Goal: Contribute content

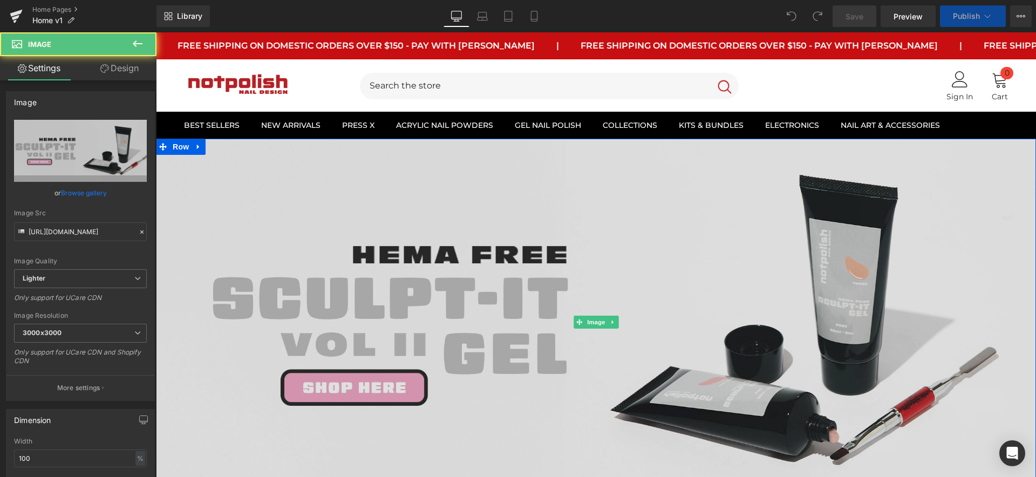
click at [408, 267] on img at bounding box center [596, 322] width 880 height 367
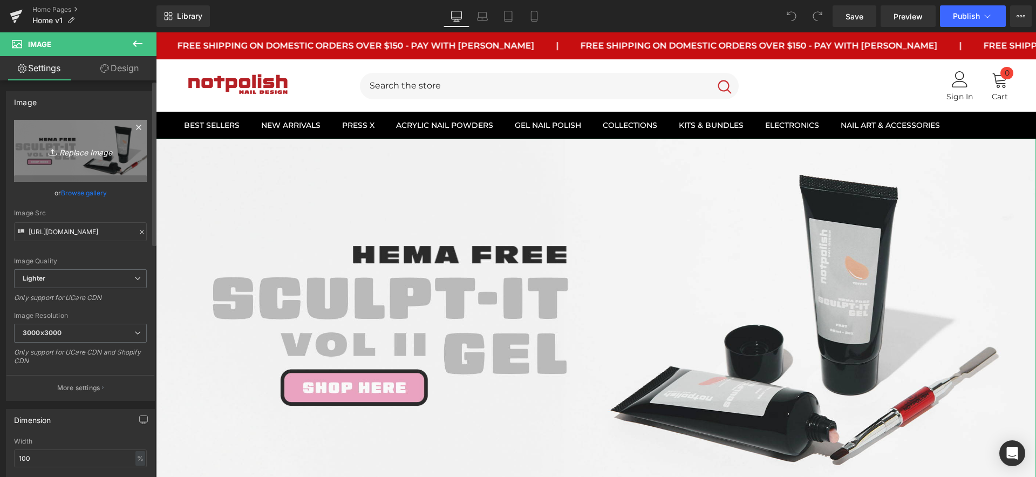
click at [87, 139] on link "Replace Image" at bounding box center [80, 151] width 133 height 62
type input "C:\fakepath\Zanah Banner Final 2.jpg"
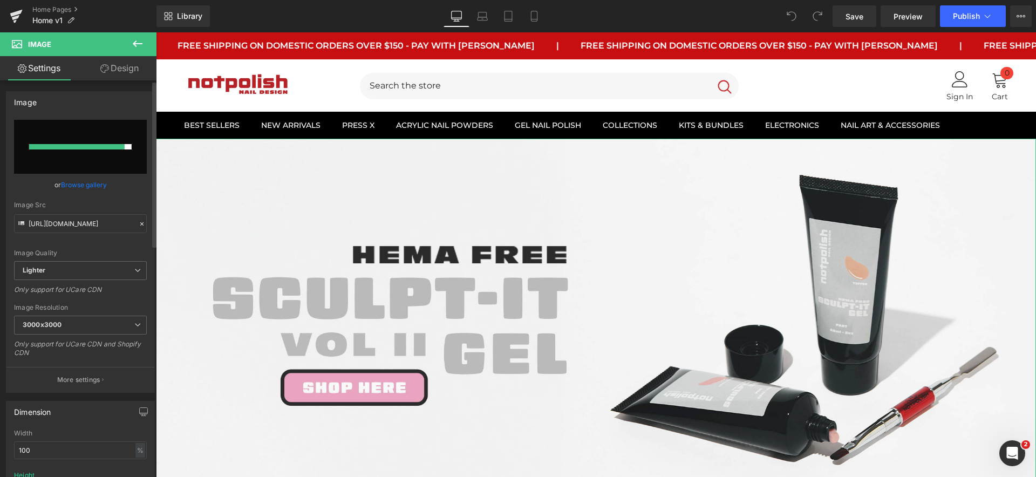
type input "[URL][DOMAIN_NAME]"
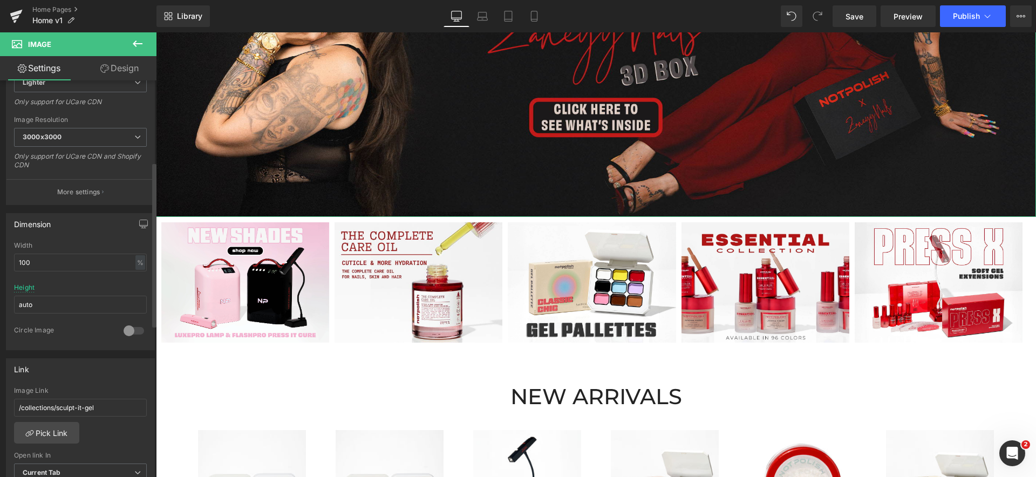
scroll to position [228, 0]
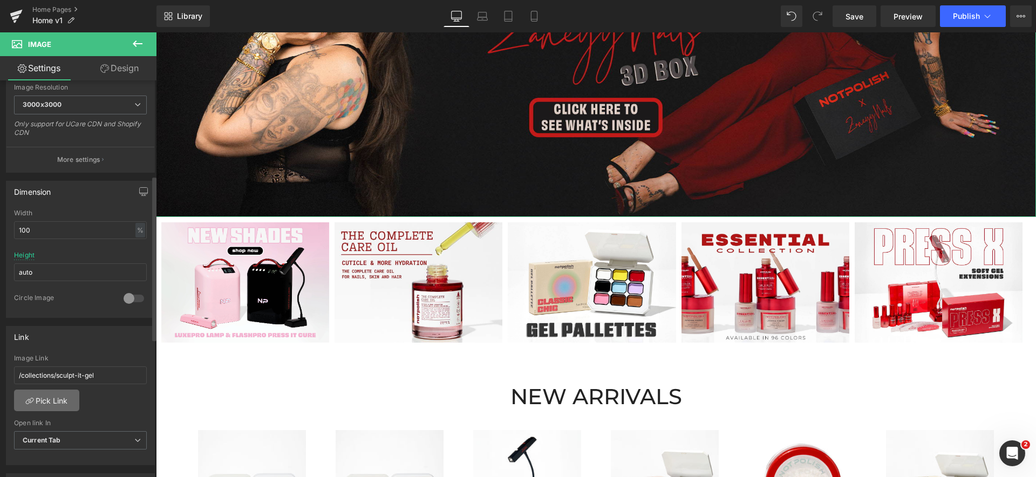
click at [66, 404] on link "Pick Link" at bounding box center [46, 401] width 65 height 22
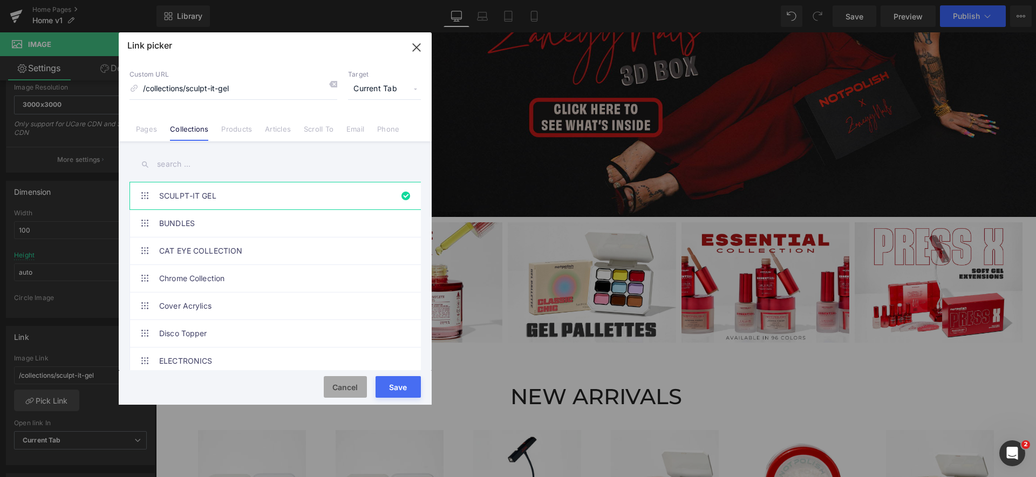
click at [346, 386] on button "Cancel" at bounding box center [345, 387] width 43 height 22
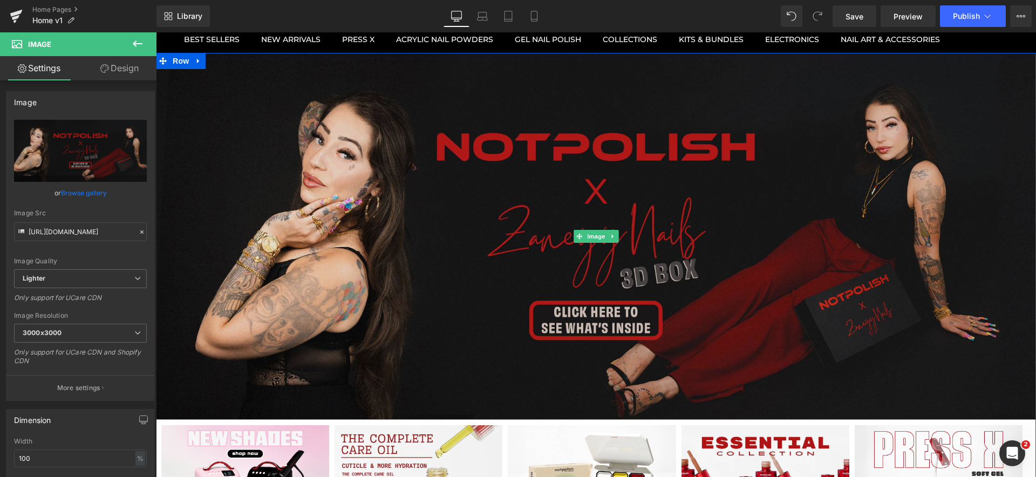
scroll to position [159, 0]
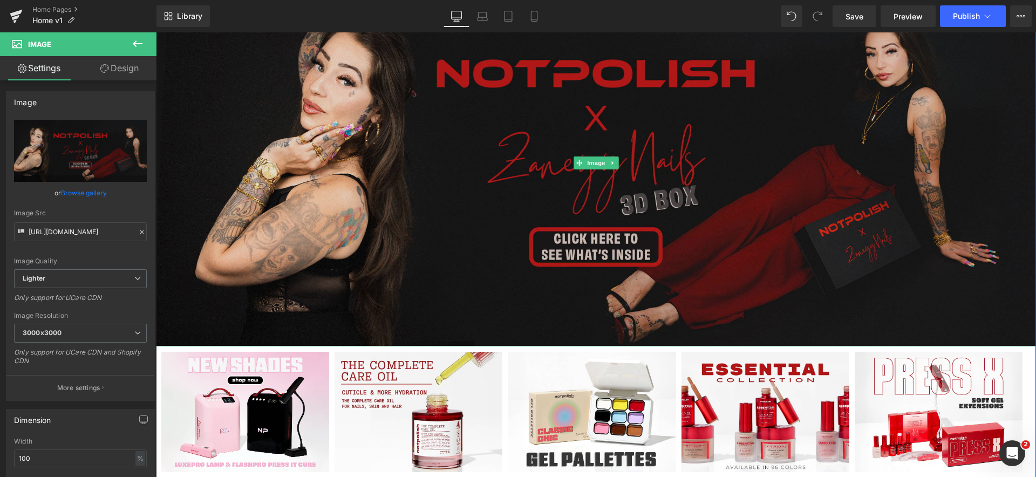
click at [428, 243] on img at bounding box center [596, 162] width 880 height 367
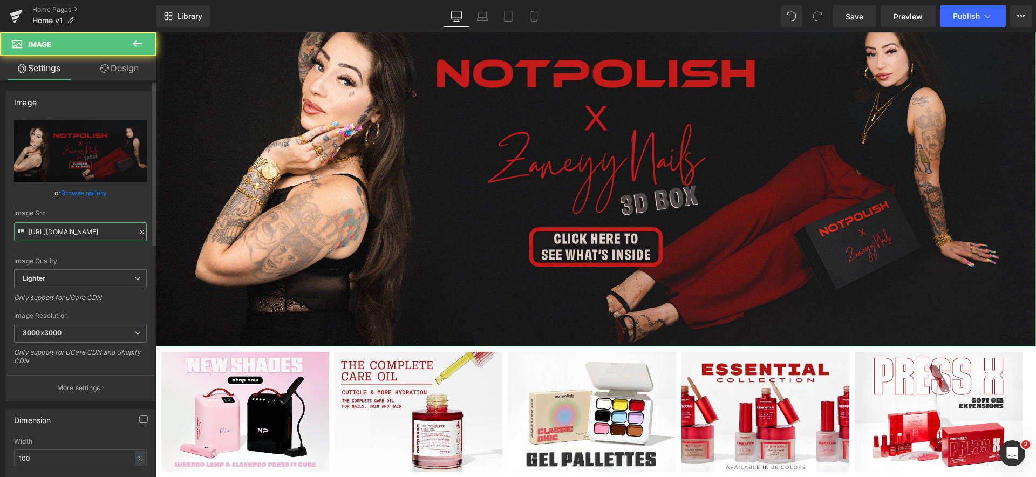
click at [87, 229] on input "[URL][DOMAIN_NAME]" at bounding box center [80, 231] width 133 height 19
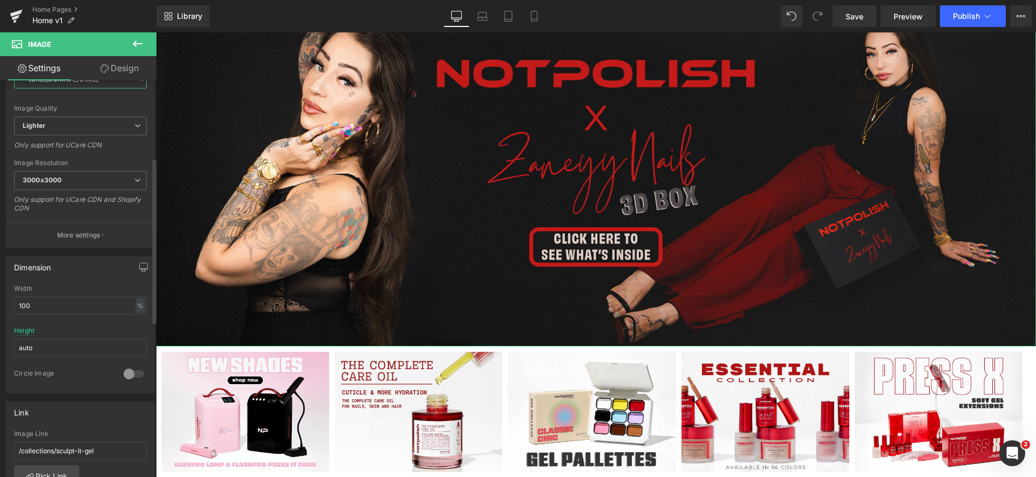
scroll to position [187, 0]
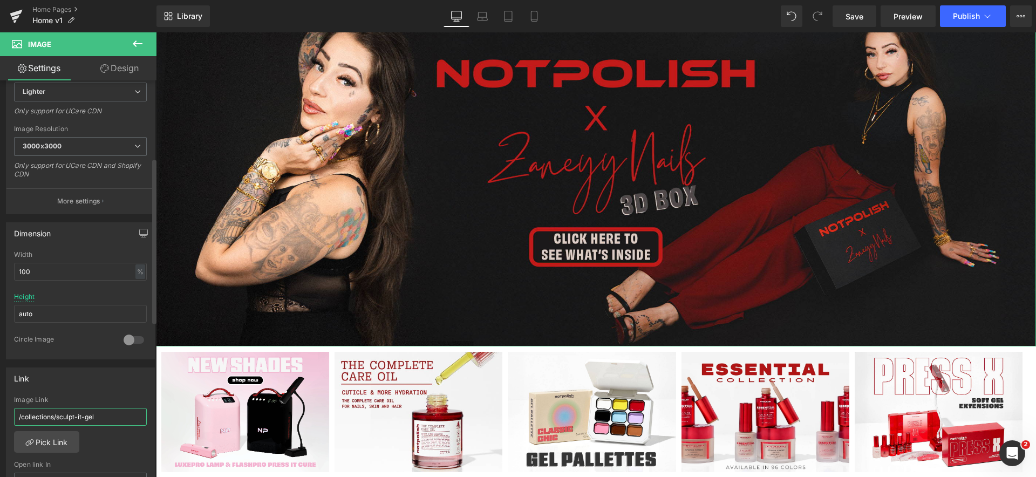
click at [76, 420] on input "/collections/sculpt-it-gel" at bounding box center [80, 417] width 133 height 18
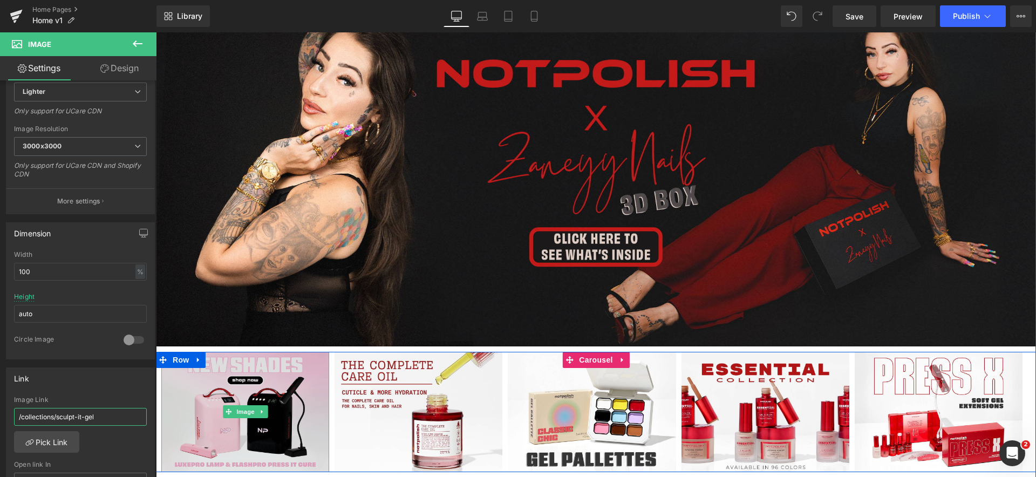
paste input "[URL][DOMAIN_NAME]"
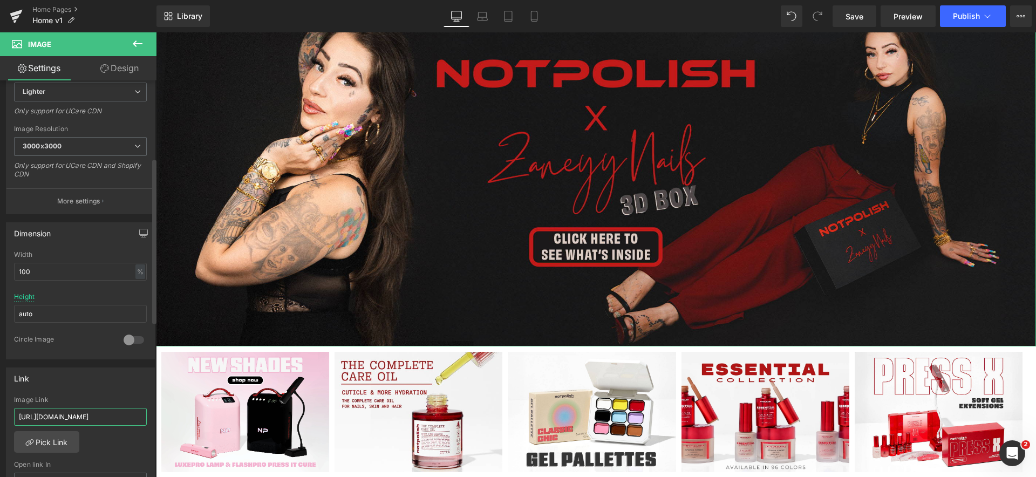
scroll to position [0, 69]
type input "[URL][DOMAIN_NAME]"
click at [82, 392] on div "Link [URL][DOMAIN_NAME] Image Link [URL][DOMAIN_NAME] Pick Link Current Tab New…" at bounding box center [80, 438] width 149 height 140
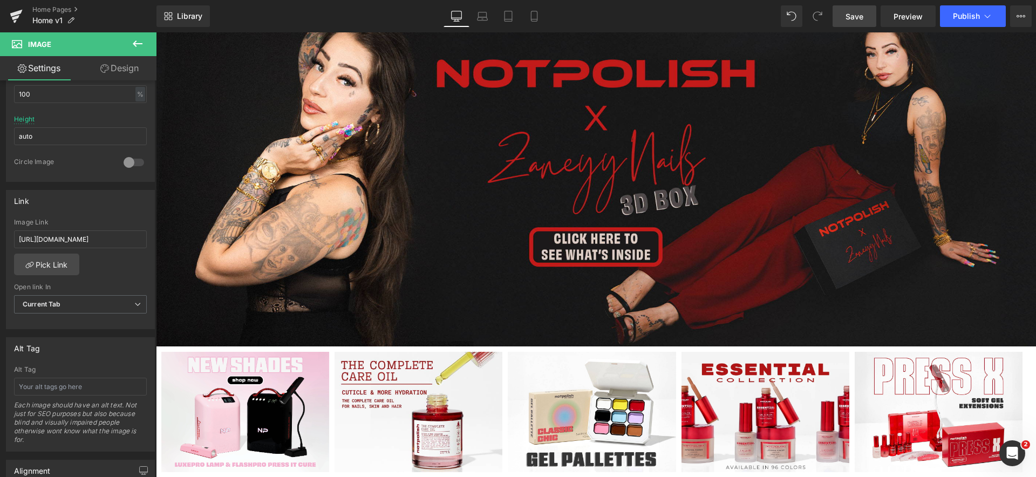
click at [853, 23] on link "Save" at bounding box center [855, 16] width 44 height 22
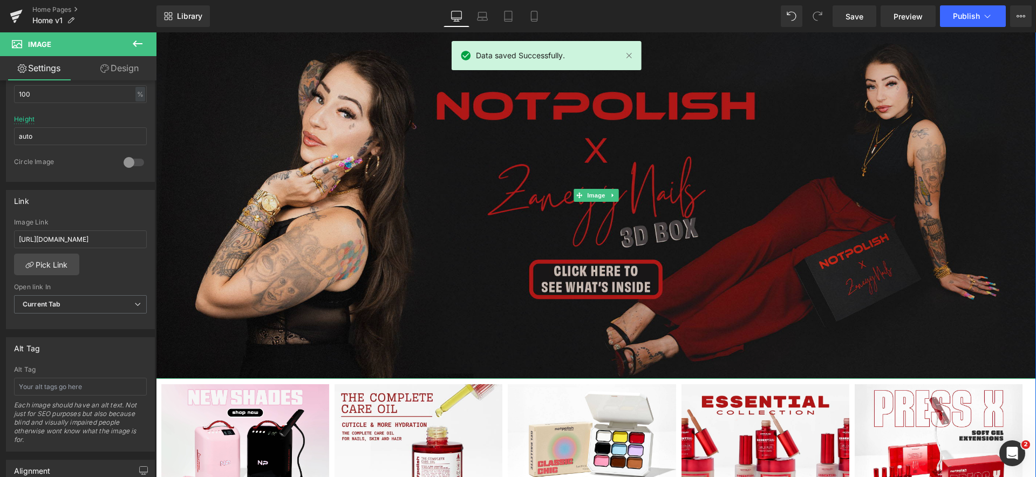
scroll to position [0, 0]
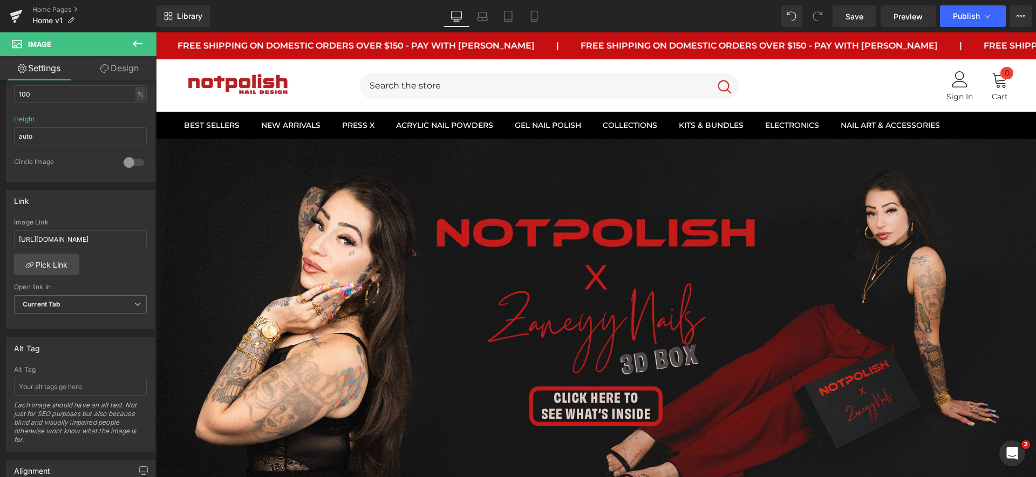
click at [963, 28] on div "Library Desktop Desktop Laptop Tablet Mobile Save Preview Publish Scheduled Vie…" at bounding box center [597, 16] width 880 height 32
click at [967, 23] on button "Publish" at bounding box center [973, 16] width 66 height 22
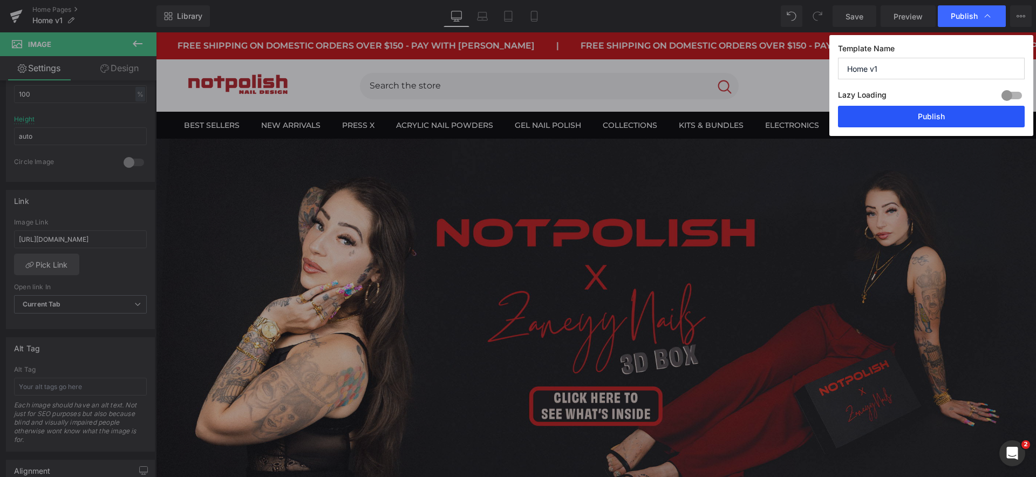
click at [921, 114] on button "Publish" at bounding box center [931, 117] width 187 height 22
